Goal: Task Accomplishment & Management: Complete application form

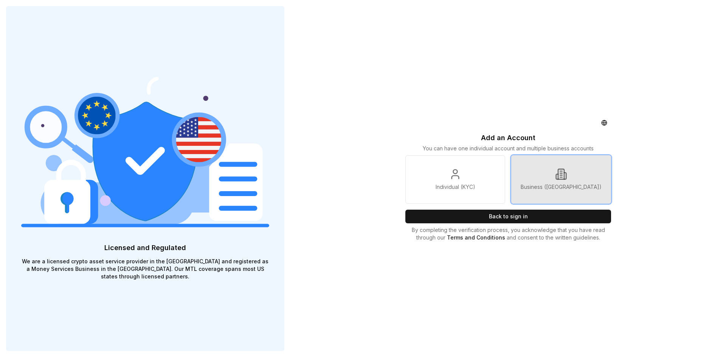
click at [546, 176] on link "Business ([GEOGRAPHIC_DATA])" at bounding box center [561, 179] width 100 height 48
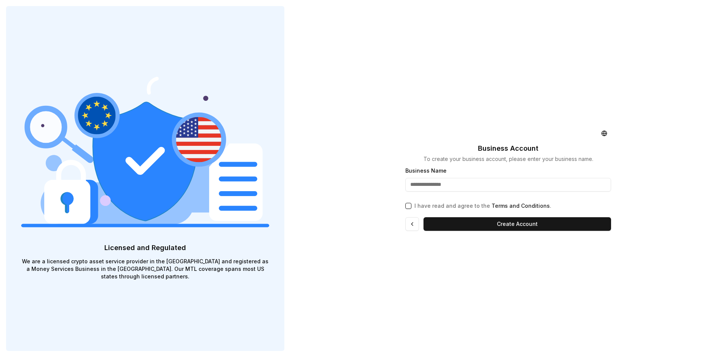
click at [434, 185] on input "Business Name" at bounding box center [508, 185] width 206 height 14
type input "**********"
click at [497, 225] on button "Create Account" at bounding box center [516, 224] width 187 height 14
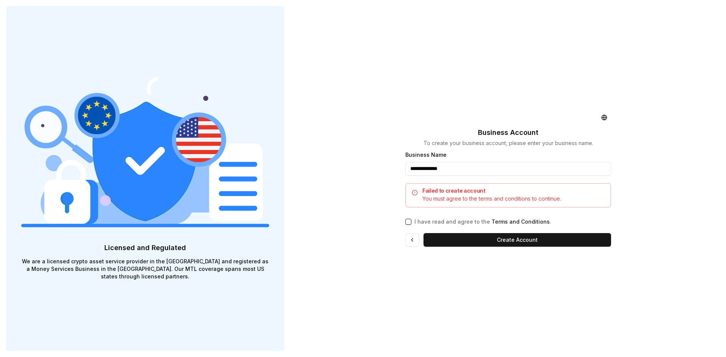
click at [456, 170] on input "**********" at bounding box center [508, 169] width 206 height 14
click at [411, 220] on div "I have read and agree to the Terms and Conditions ." at bounding box center [508, 220] width 206 height 11
click at [405, 223] on button "I have read and agree to the Terms and Conditions ." at bounding box center [408, 222] width 6 height 6
click at [500, 245] on button "Create Account" at bounding box center [516, 240] width 187 height 14
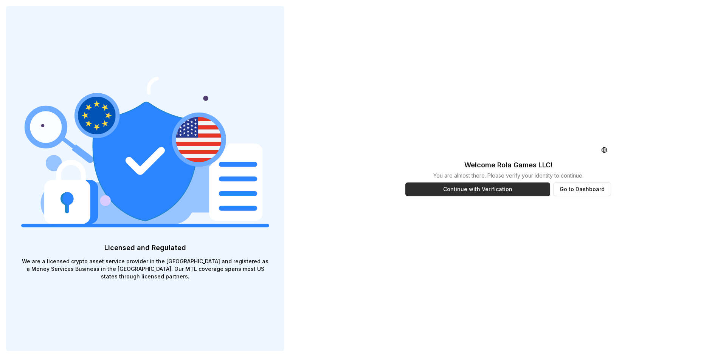
click at [482, 194] on button "Continue with Verification" at bounding box center [477, 190] width 145 height 14
click at [472, 197] on div "Continue with Verification Go to Dashboard" at bounding box center [508, 199] width 206 height 32
click at [471, 193] on button "Continue with Verification" at bounding box center [477, 190] width 145 height 14
click at [588, 191] on button "Go to Dashboard" at bounding box center [582, 190] width 58 height 14
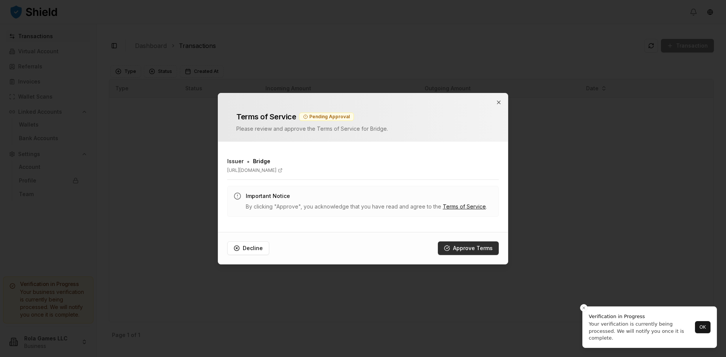
click at [468, 249] on button "Approve Terms" at bounding box center [468, 249] width 61 height 14
